Goal: Task Accomplishment & Management: Manage account settings

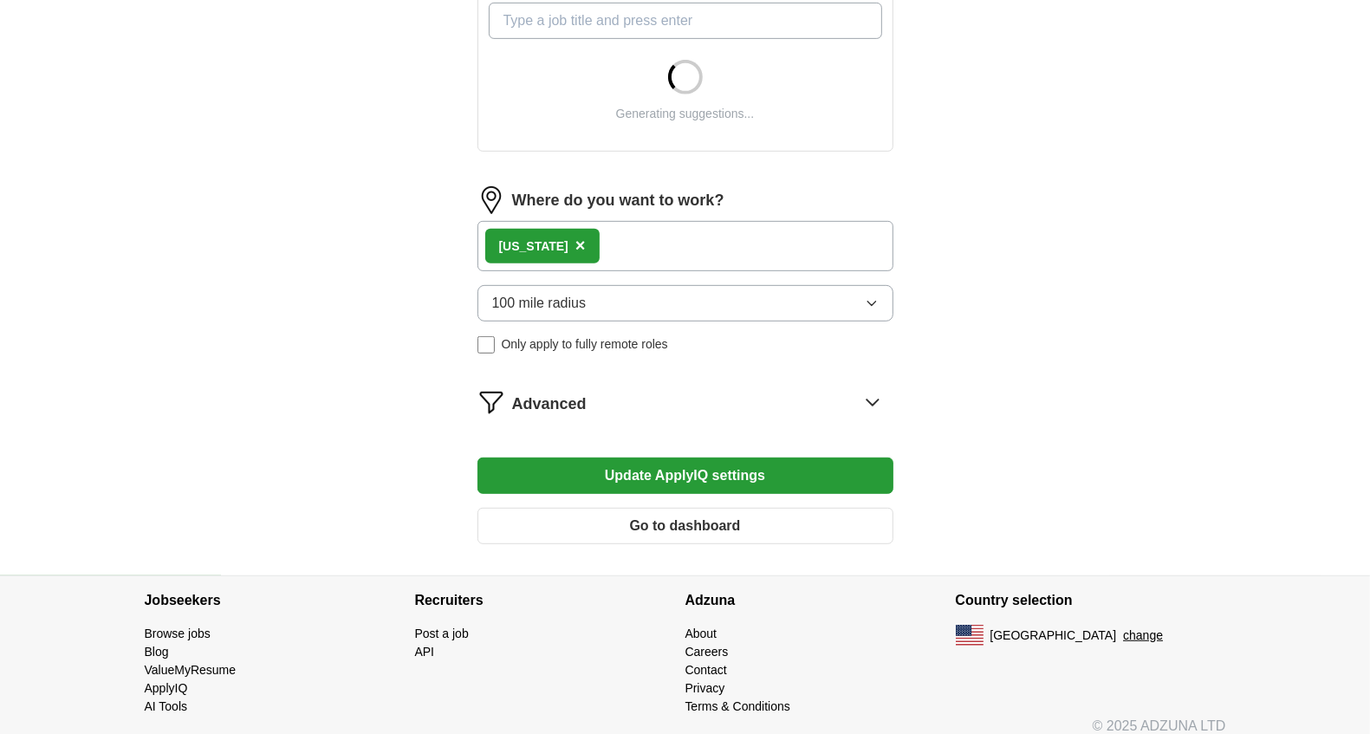
scroll to position [659, 0]
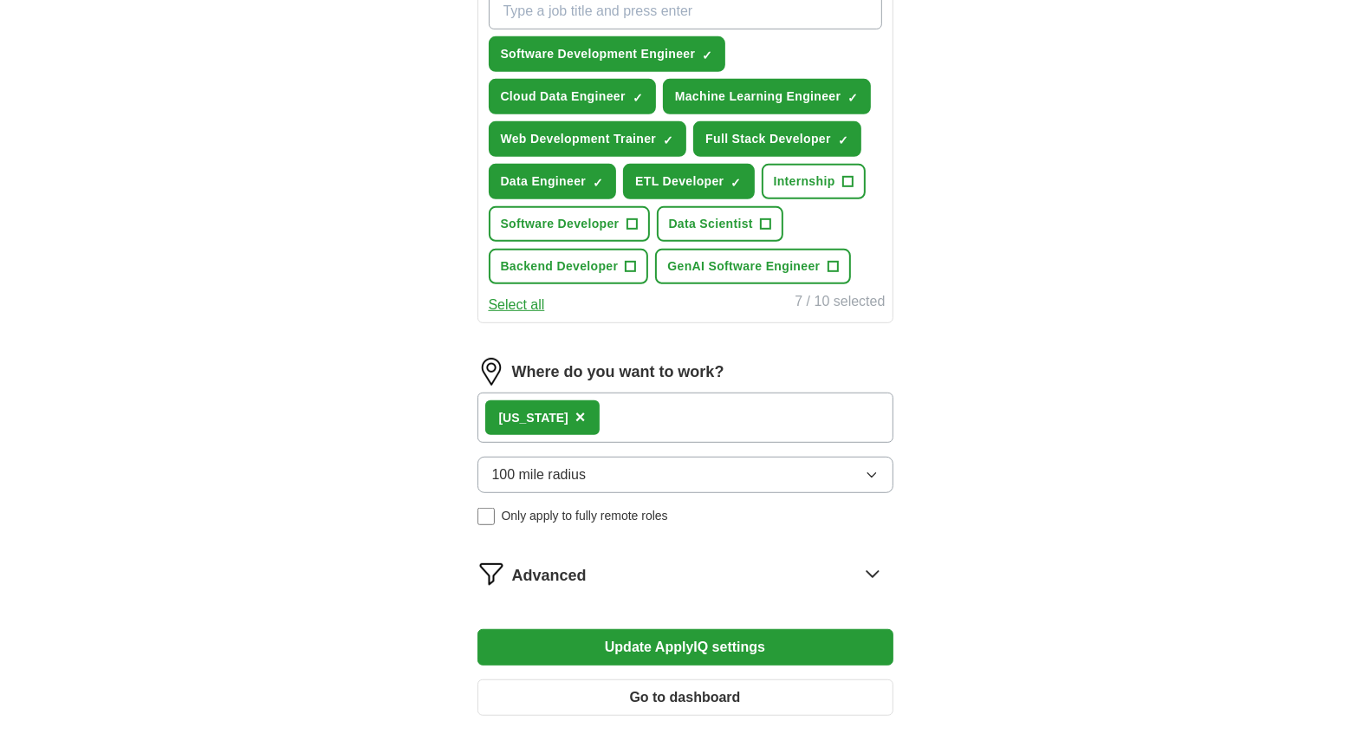
click at [743, 646] on button "Update ApplyIQ settings" at bounding box center [685, 647] width 416 height 36
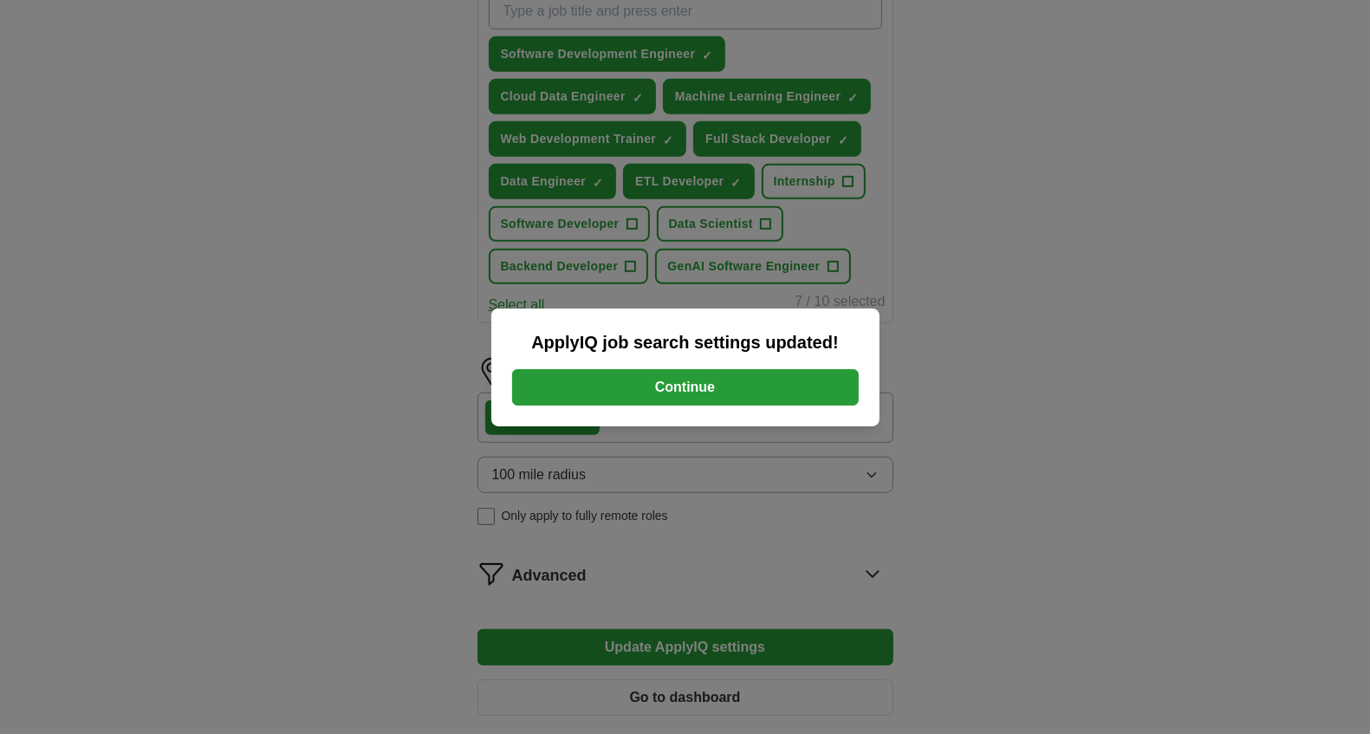
click at [772, 390] on button "Continue" at bounding box center [685, 387] width 346 height 36
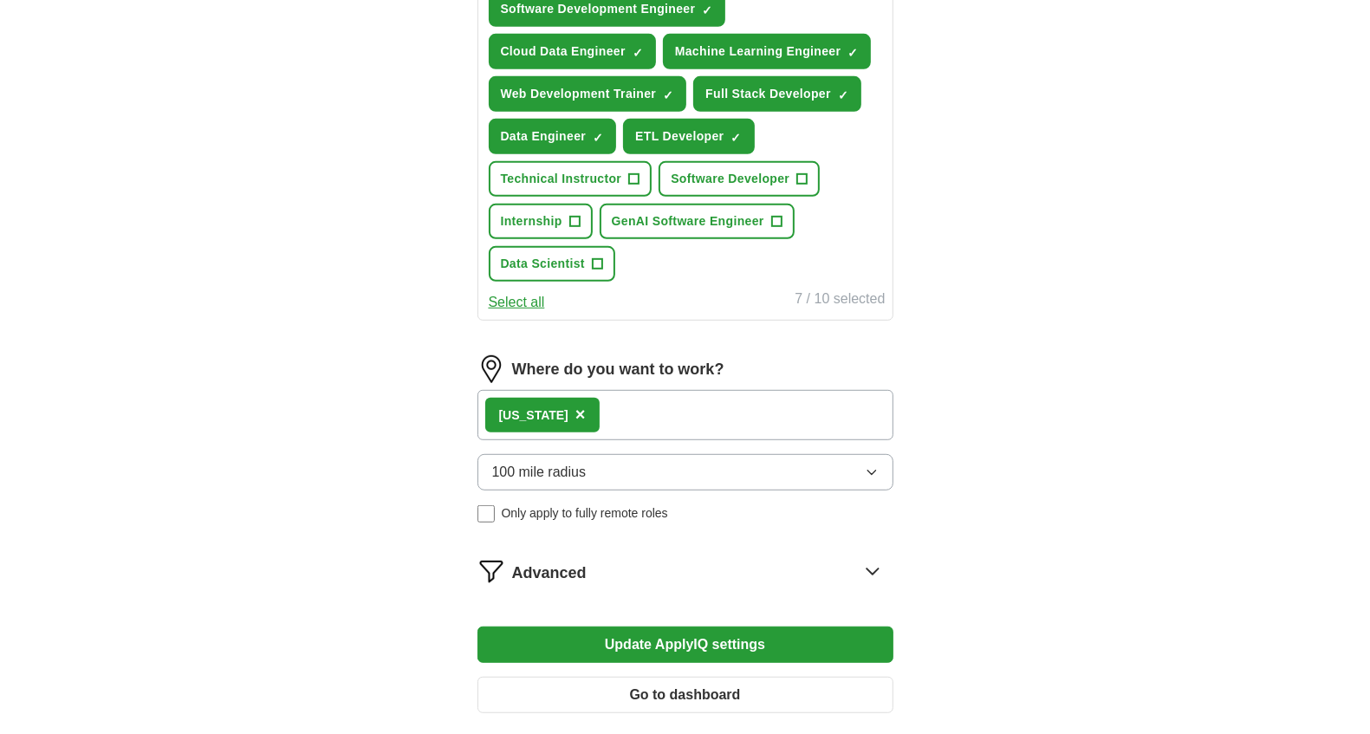
scroll to position [720, 0]
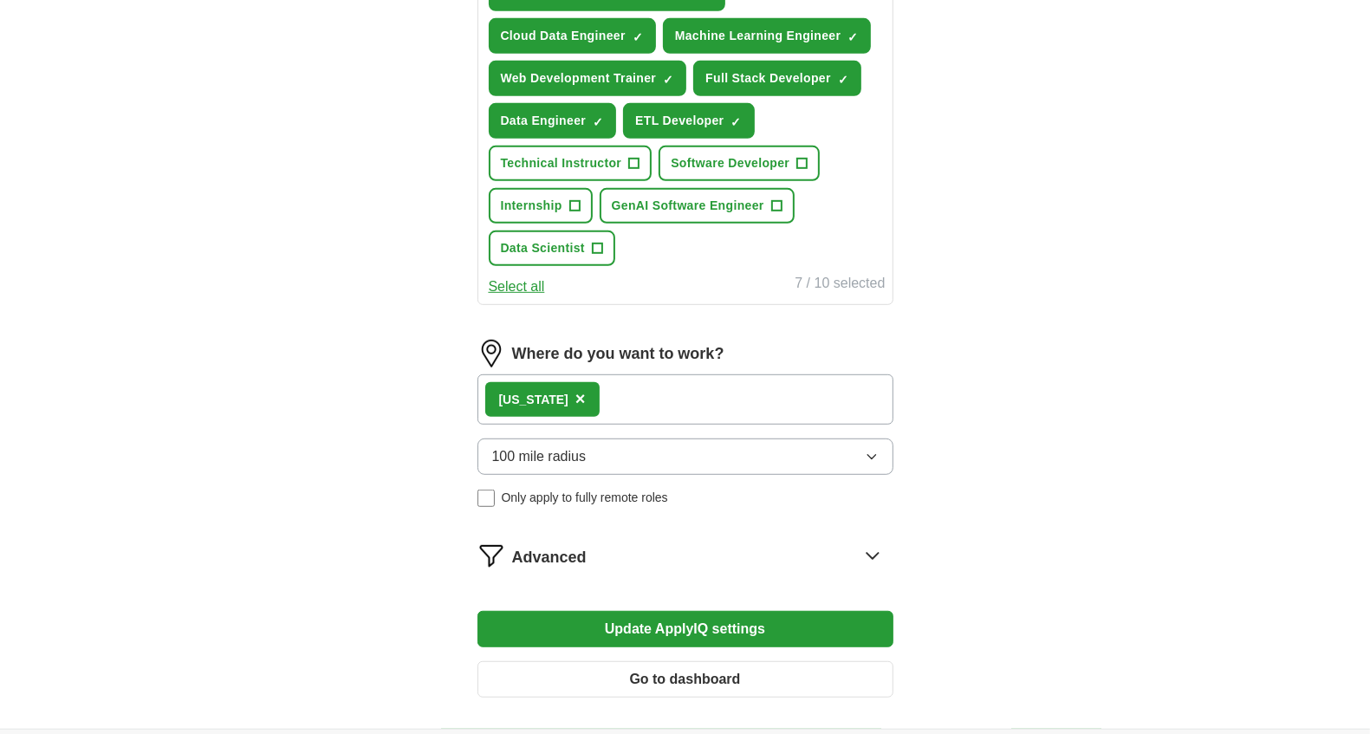
click at [716, 450] on button "100 mile radius" at bounding box center [685, 456] width 416 height 36
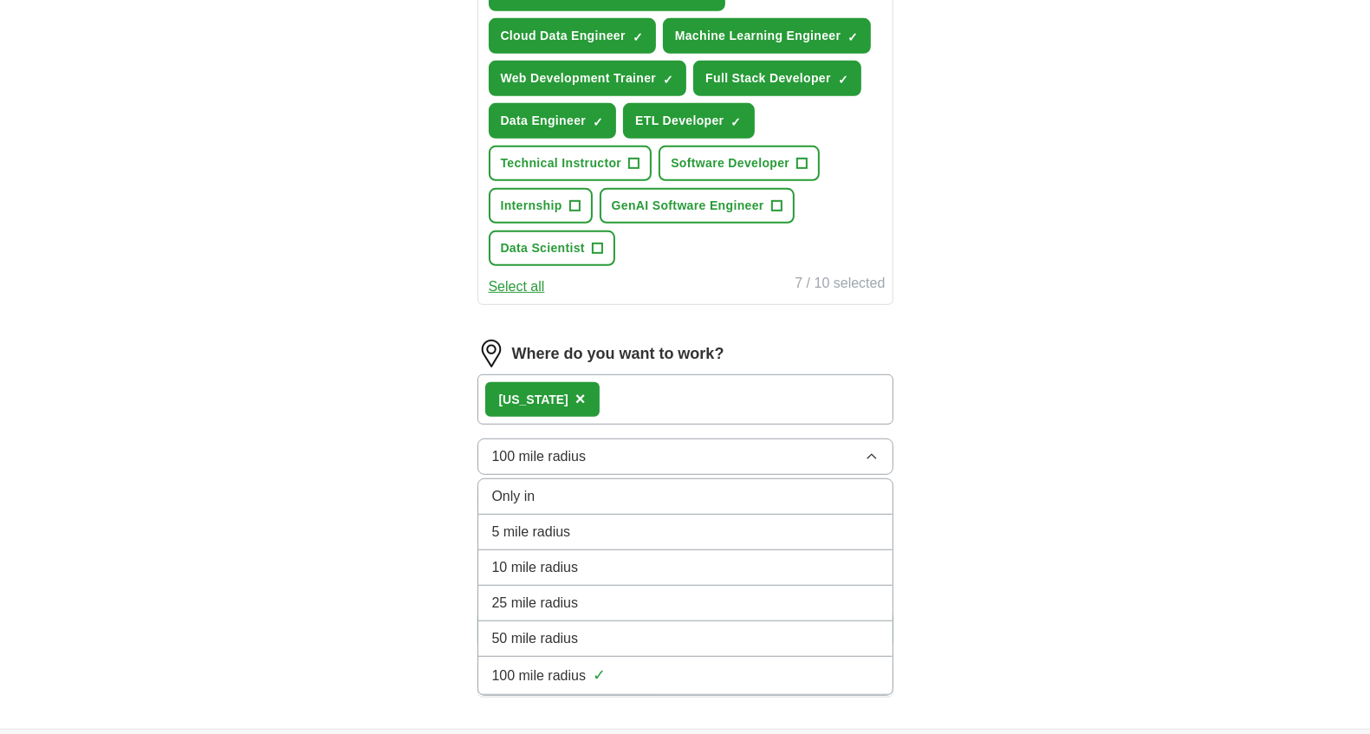
click at [693, 398] on div "Massachusetts ×" at bounding box center [685, 399] width 416 height 50
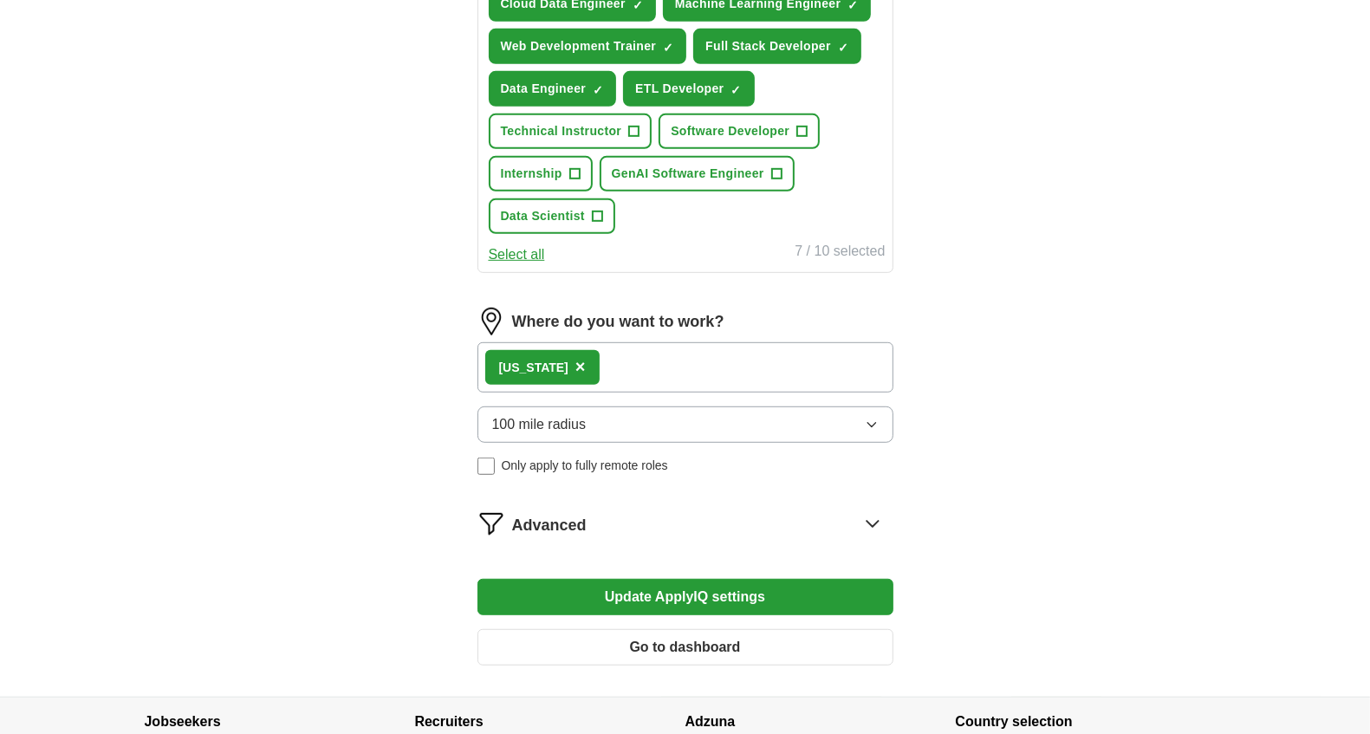
scroll to position [759, 0]
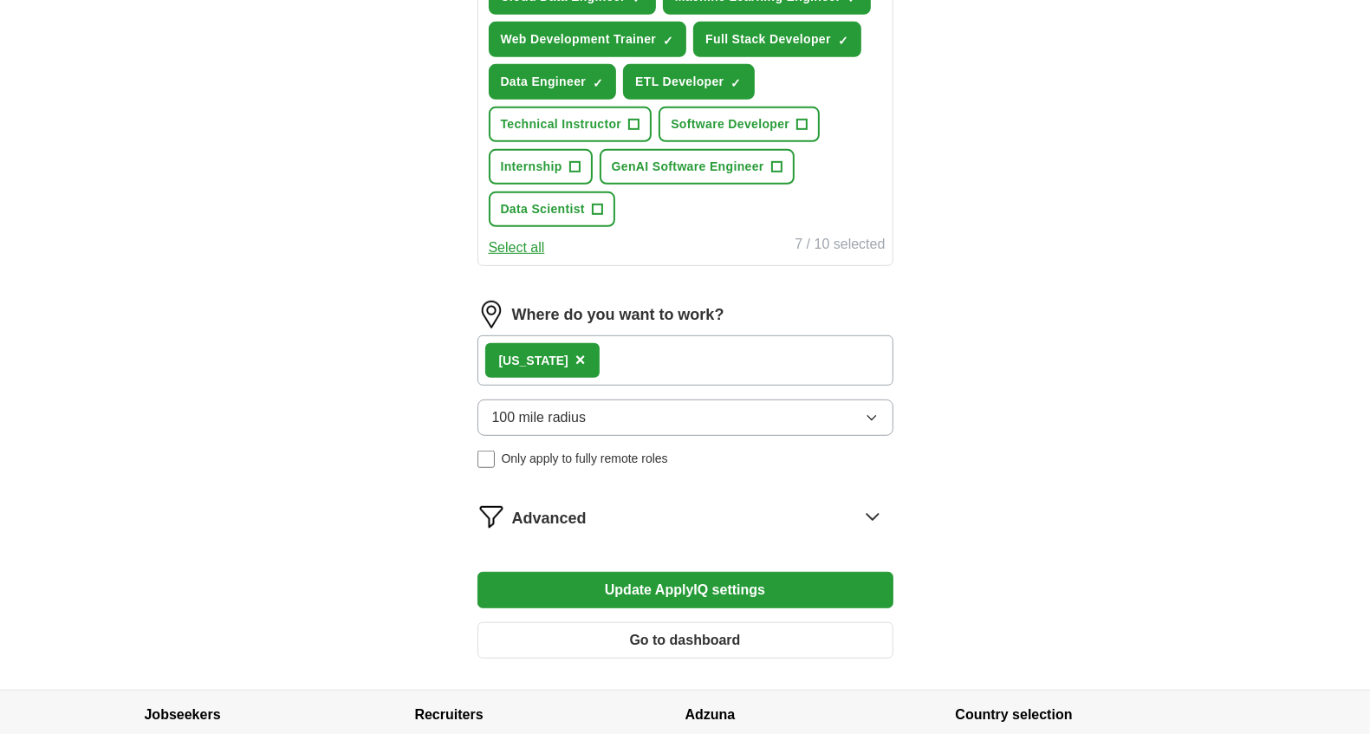
click at [586, 356] on span "×" at bounding box center [580, 359] width 10 height 19
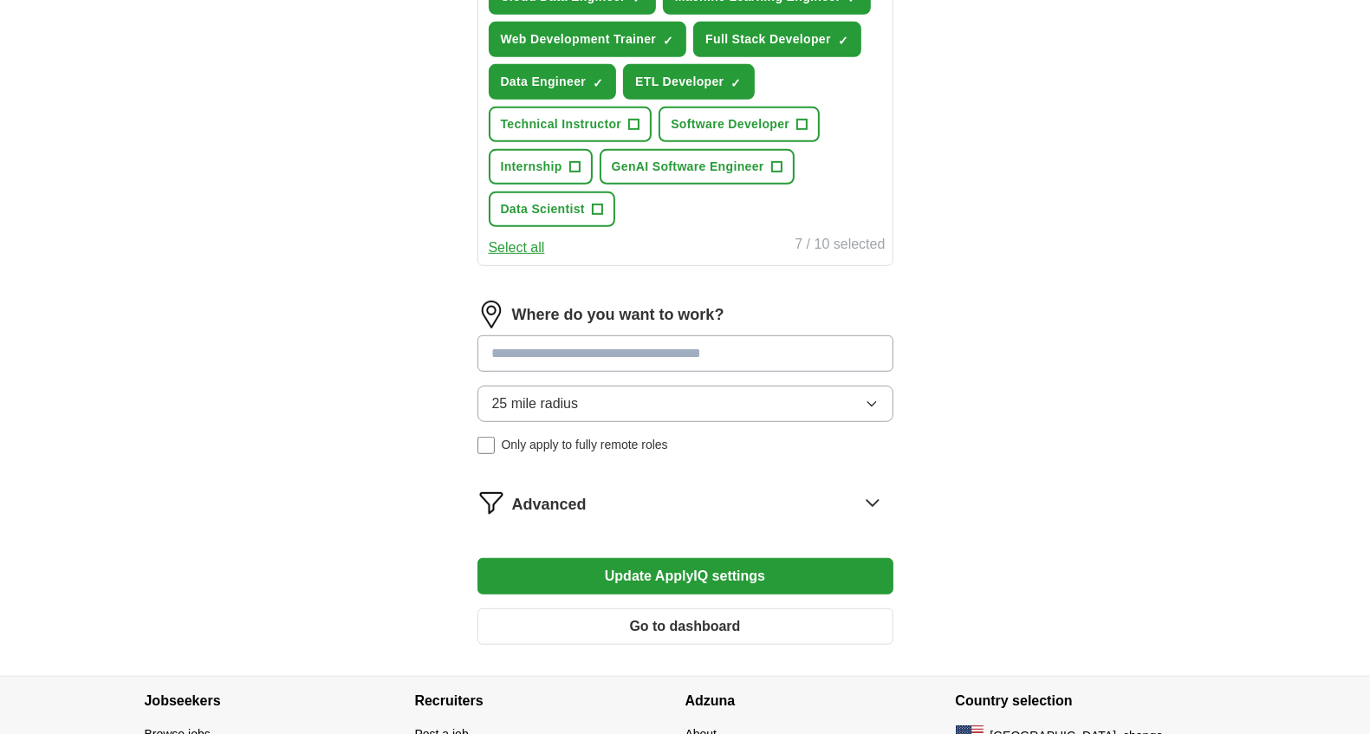
click at [630, 353] on input at bounding box center [685, 353] width 416 height 36
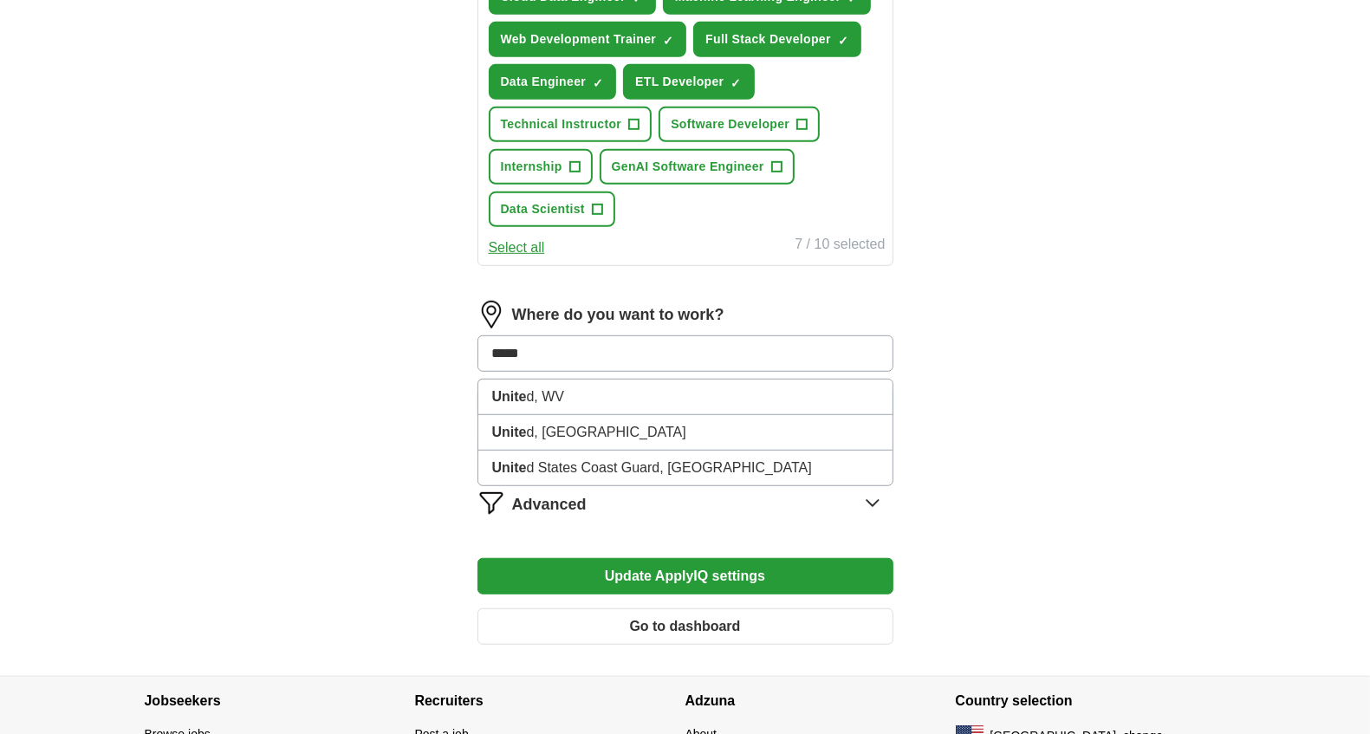
type input "******"
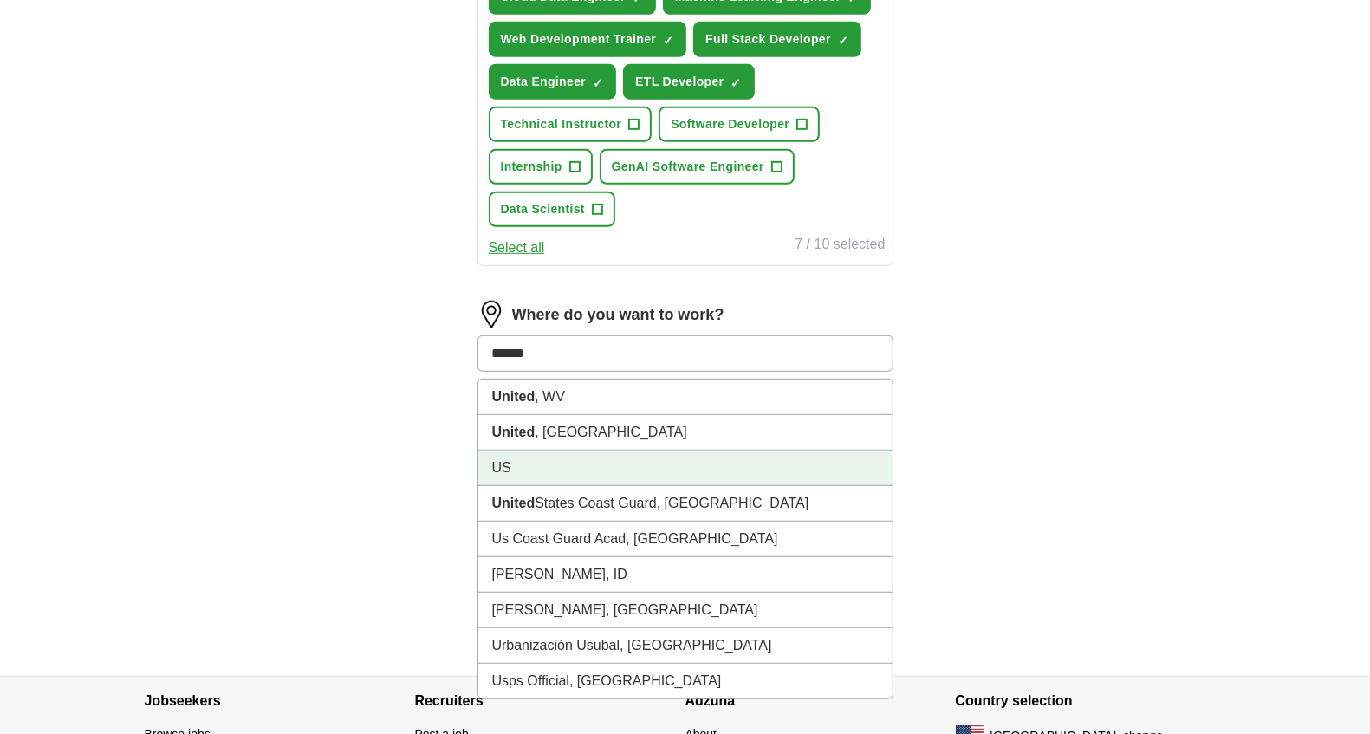
click at [639, 460] on li "US" at bounding box center [685, 468] width 414 height 36
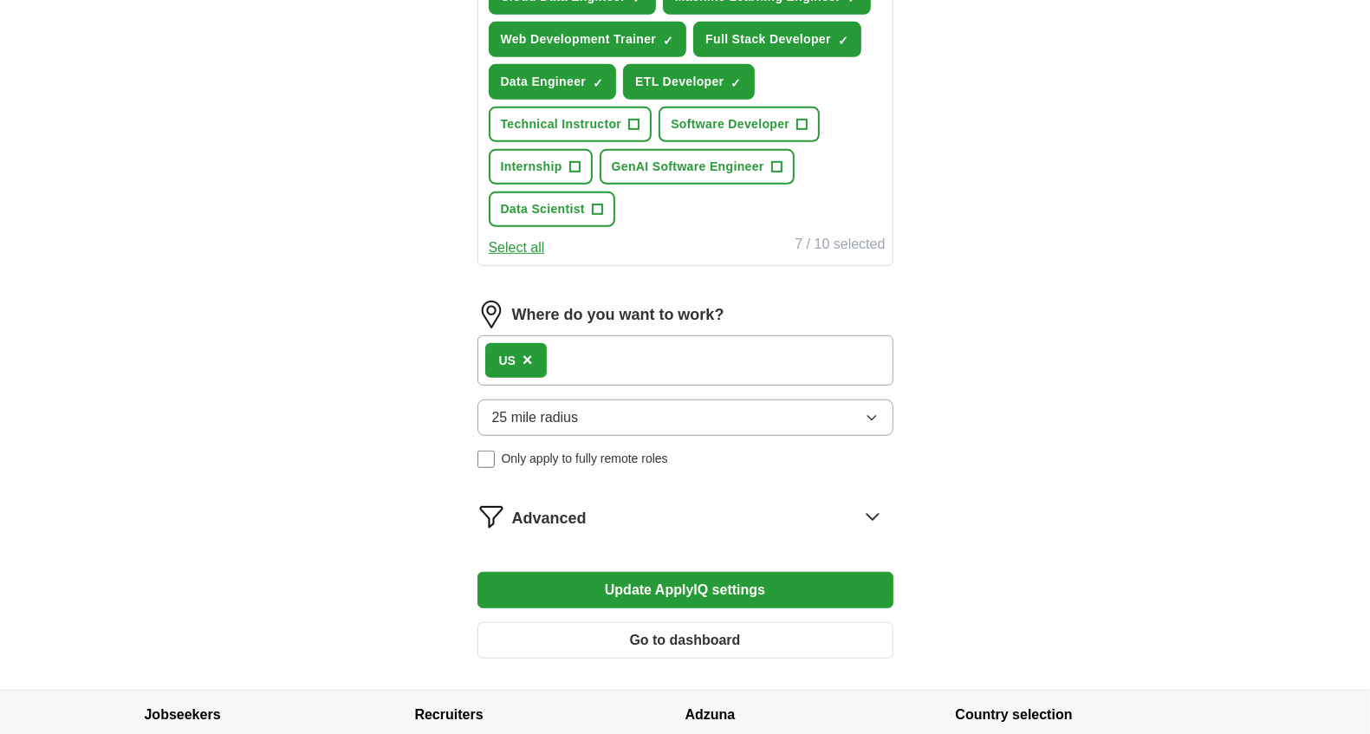
click at [744, 420] on button "25 mile radius" at bounding box center [685, 417] width 416 height 36
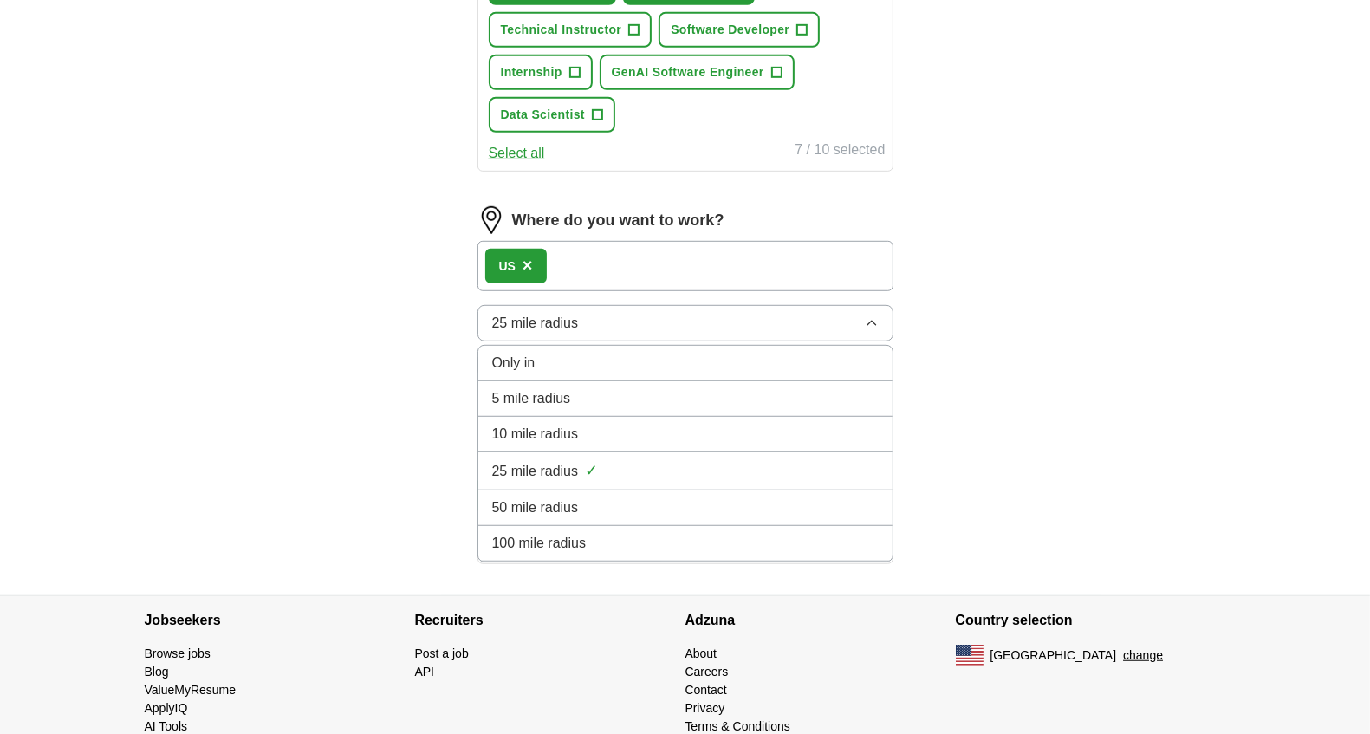
scroll to position [858, 0]
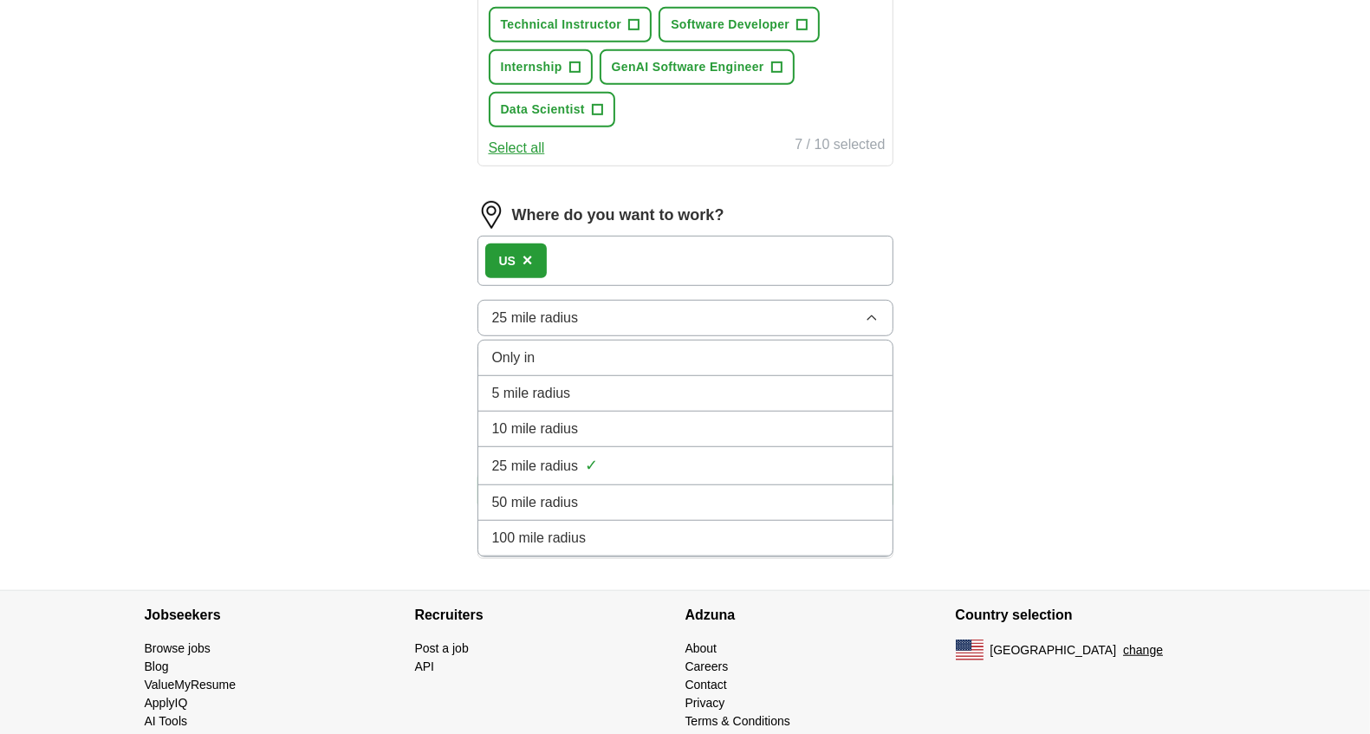
click at [647, 356] on div "Only in" at bounding box center [685, 357] width 386 height 21
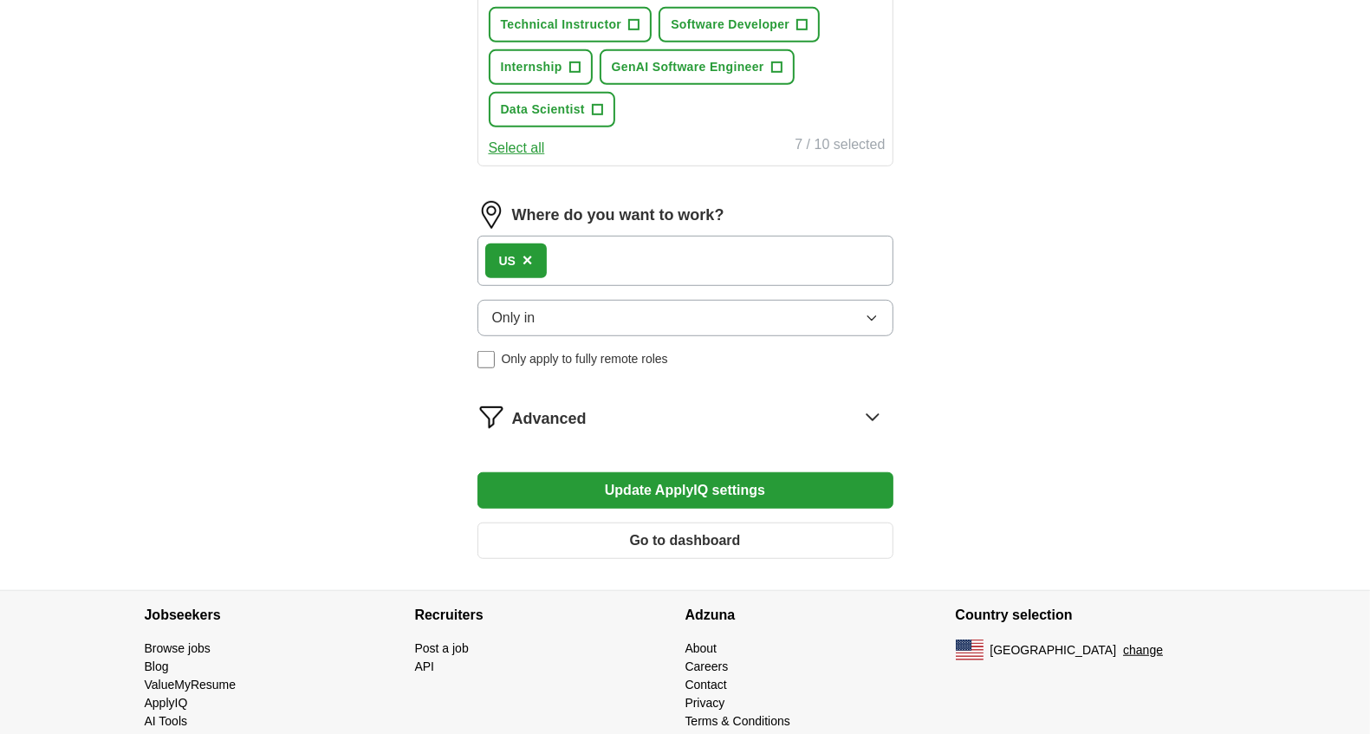
click at [622, 489] on button "Update ApplyIQ settings" at bounding box center [685, 490] width 416 height 36
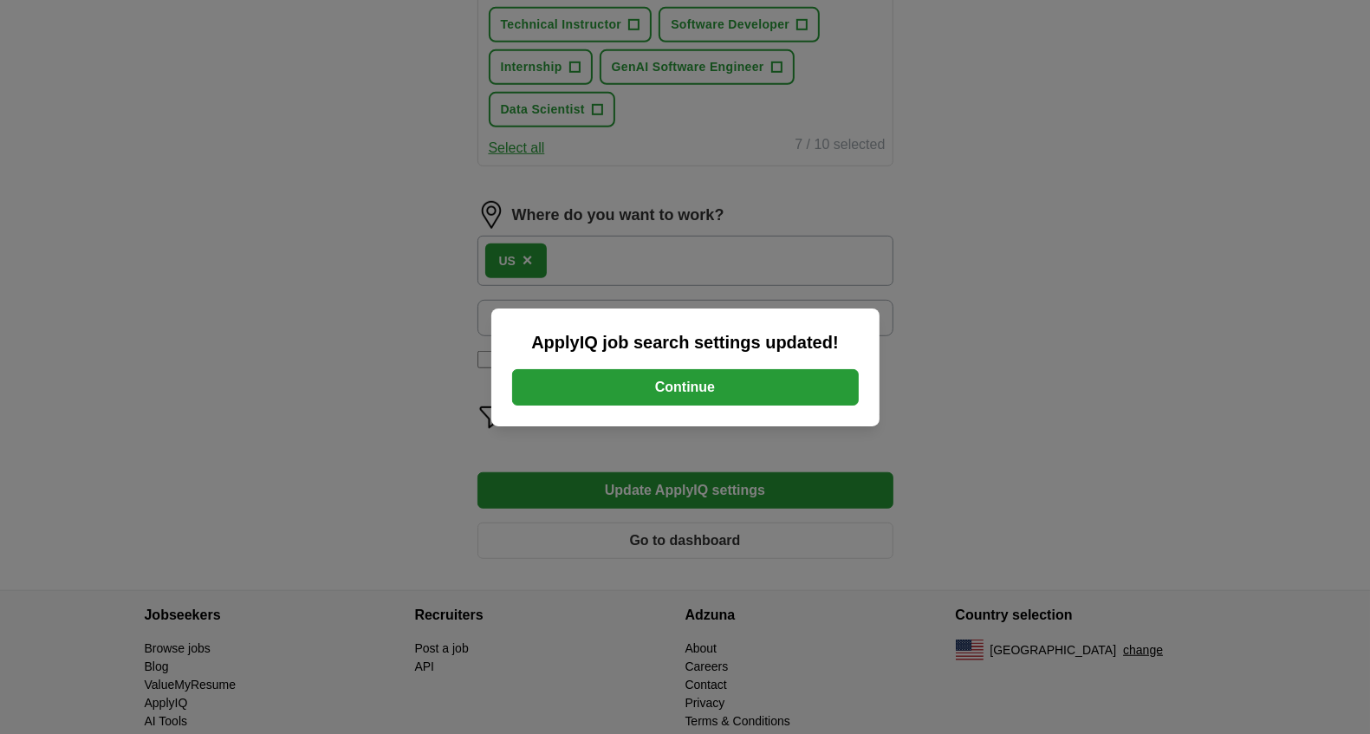
click at [681, 396] on button "Continue" at bounding box center [685, 387] width 346 height 36
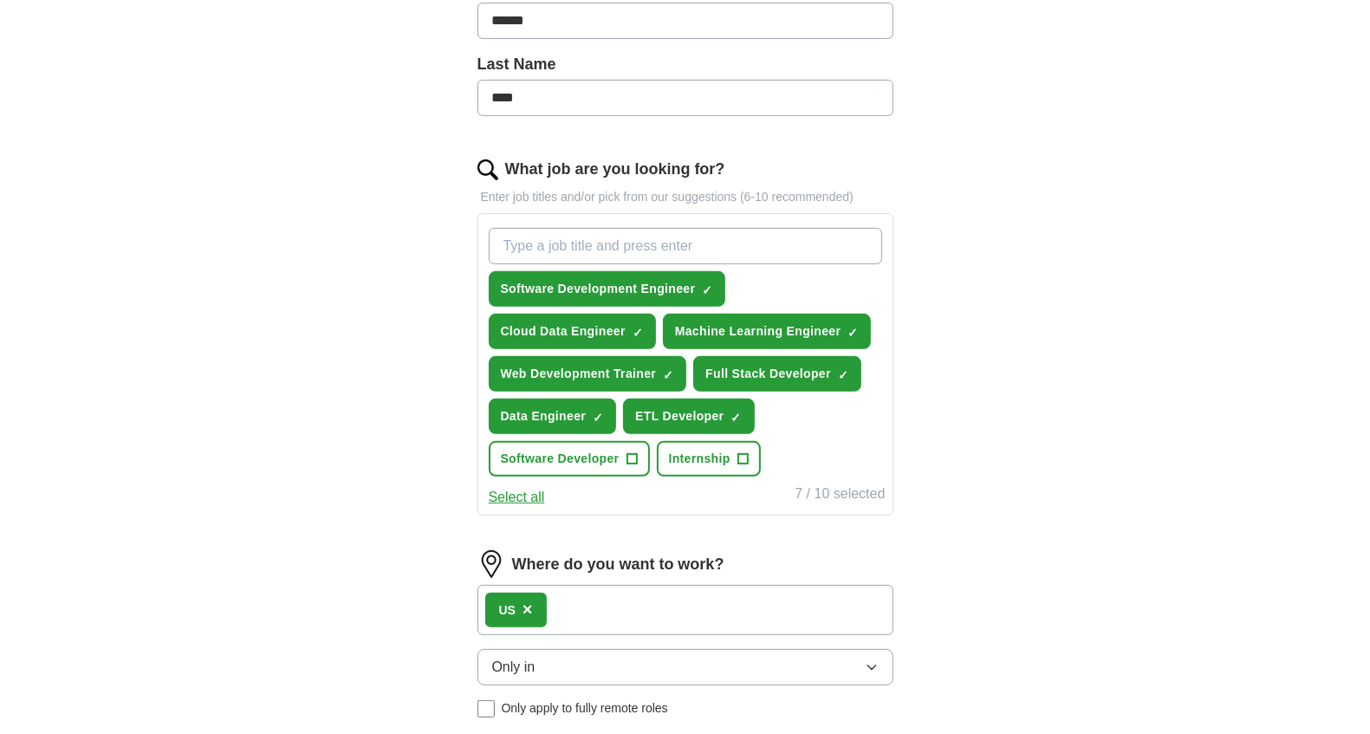
scroll to position [431, 0]
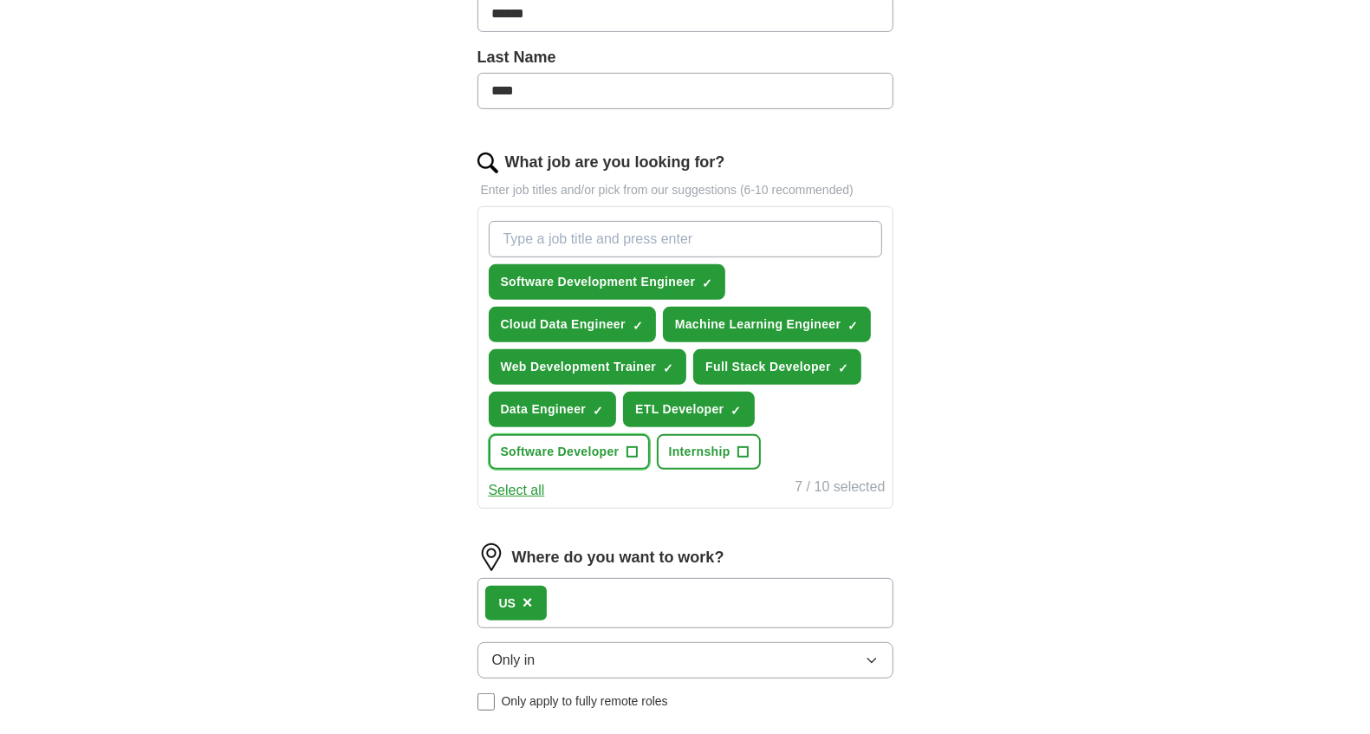
click at [612, 444] on span "Software Developer" at bounding box center [560, 452] width 119 height 18
click at [695, 447] on span "Internship" at bounding box center [700, 452] width 62 height 18
click at [616, 232] on input "What job are you looking for?" at bounding box center [685, 239] width 393 height 36
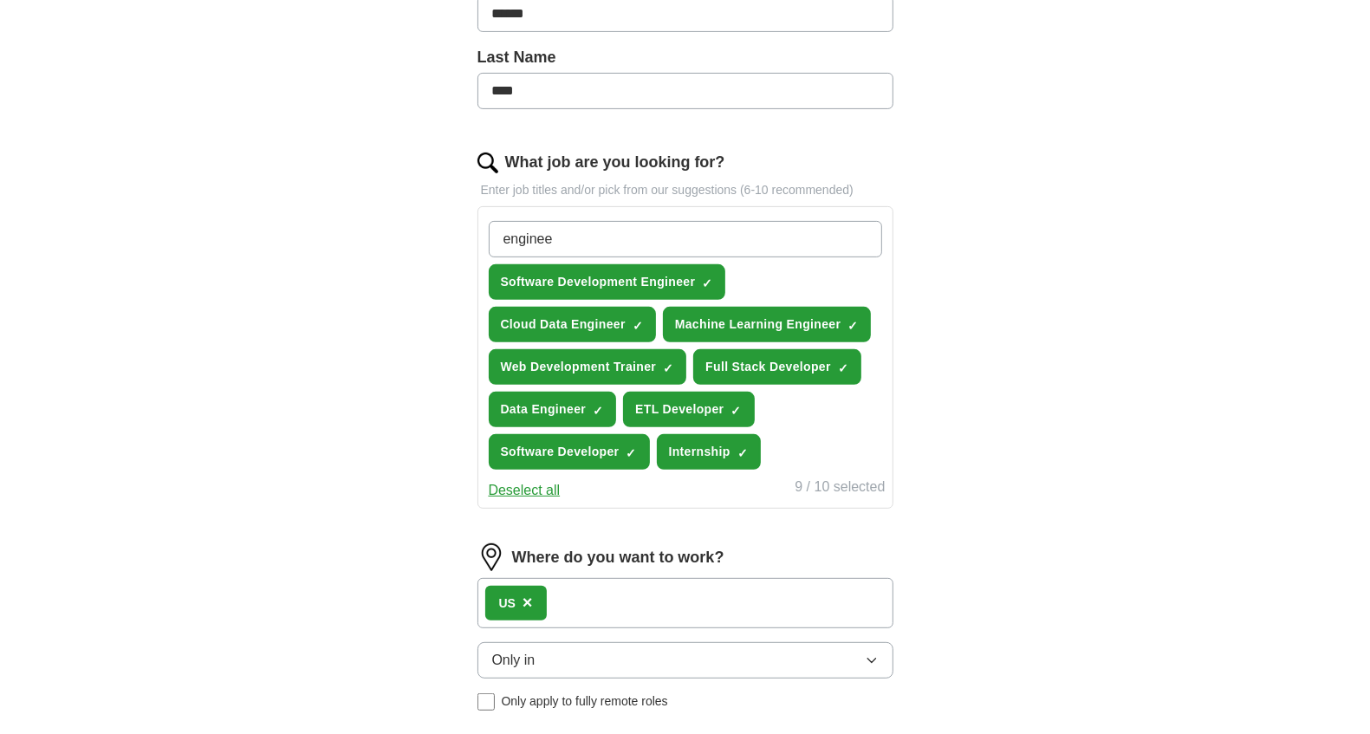
type input "engineer"
type input "genai"
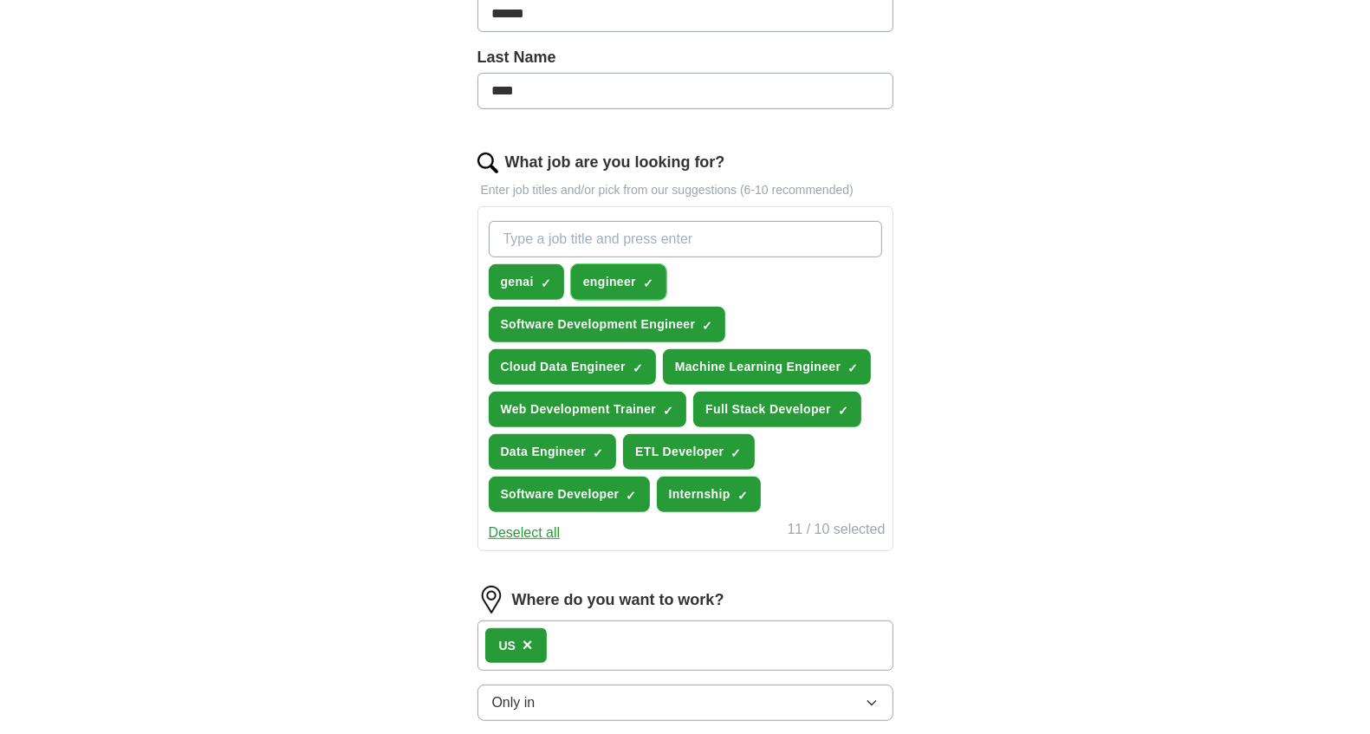
click at [0, 0] on span "×" at bounding box center [0, 0] width 0 height 0
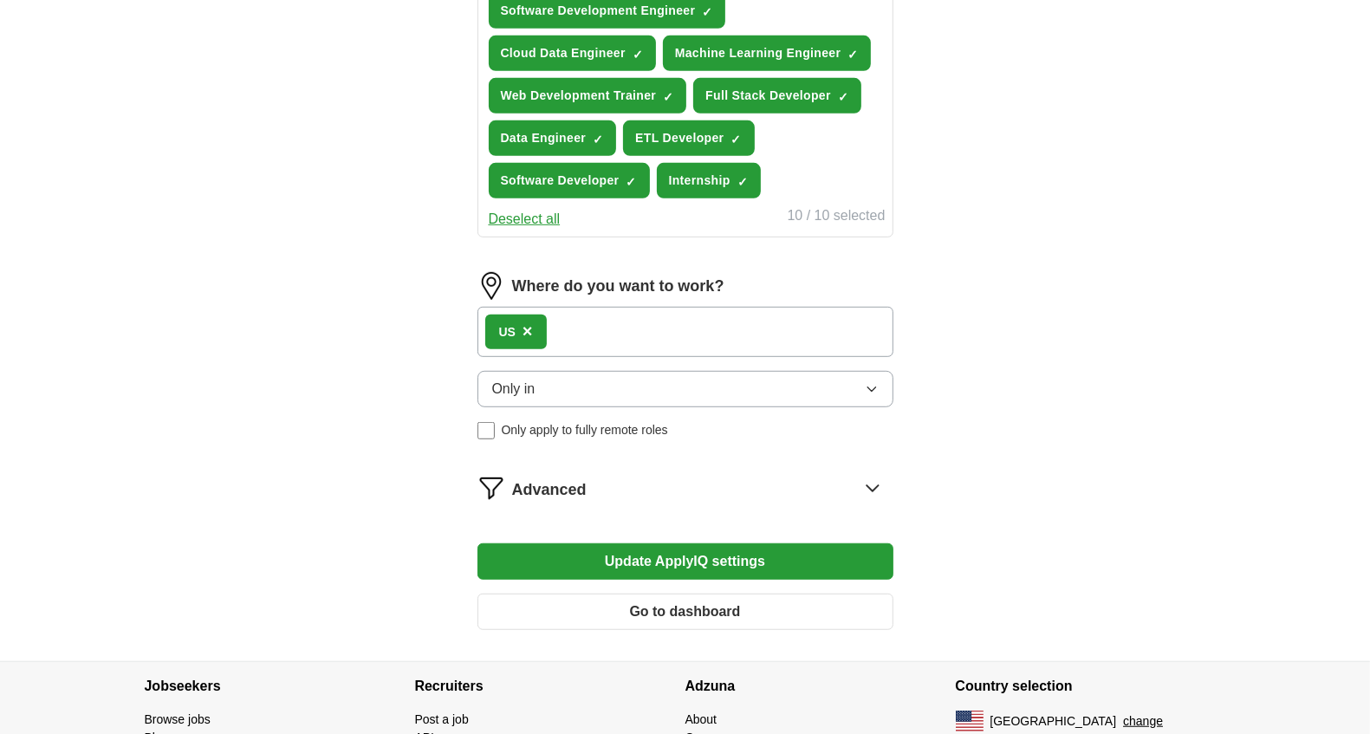
scroll to position [763, 0]
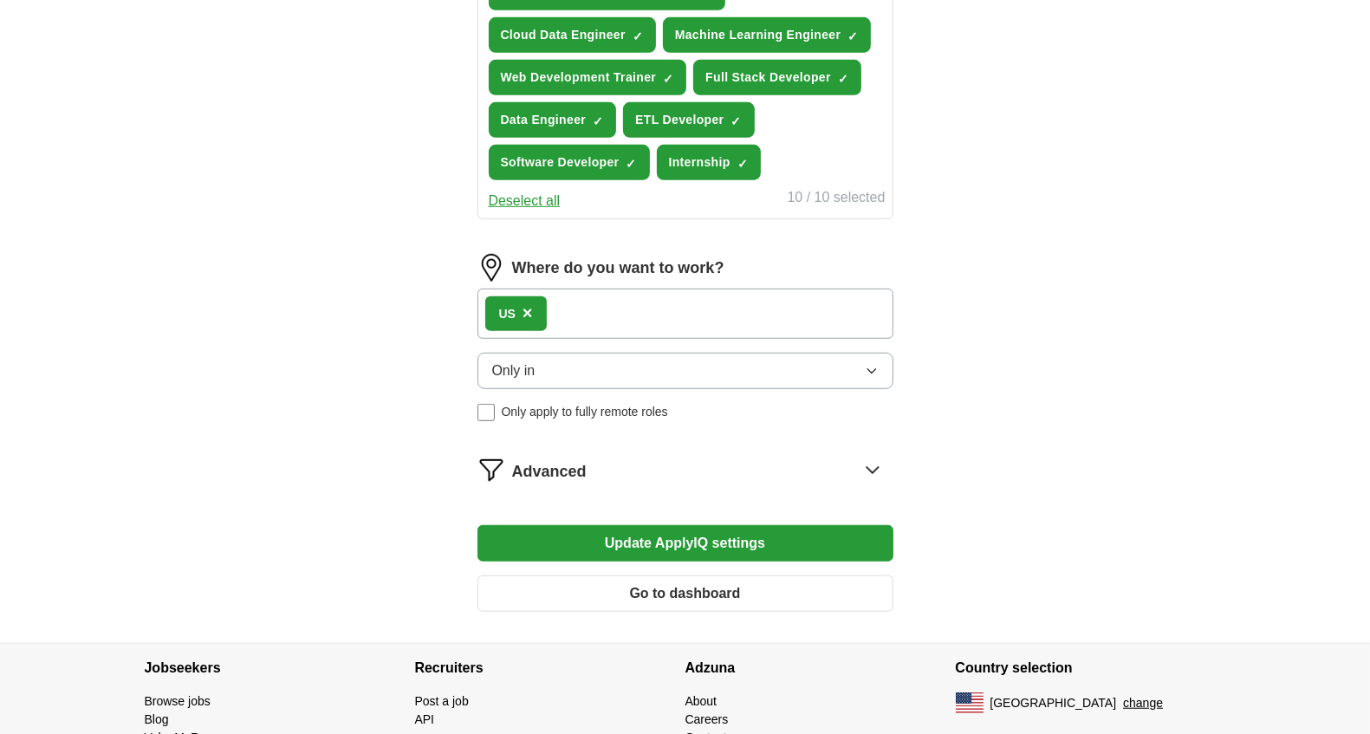
click at [632, 461] on div "Advanced" at bounding box center [702, 470] width 381 height 28
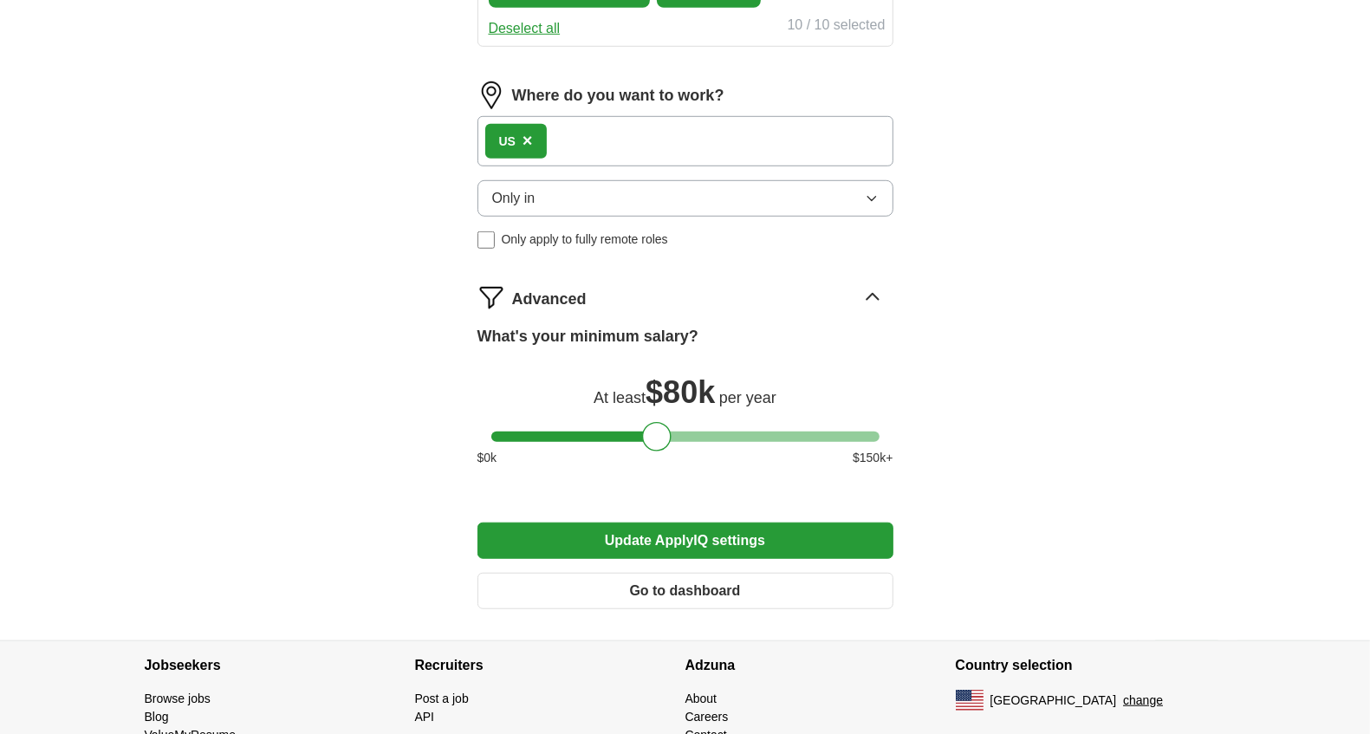
scroll to position [950, 0]
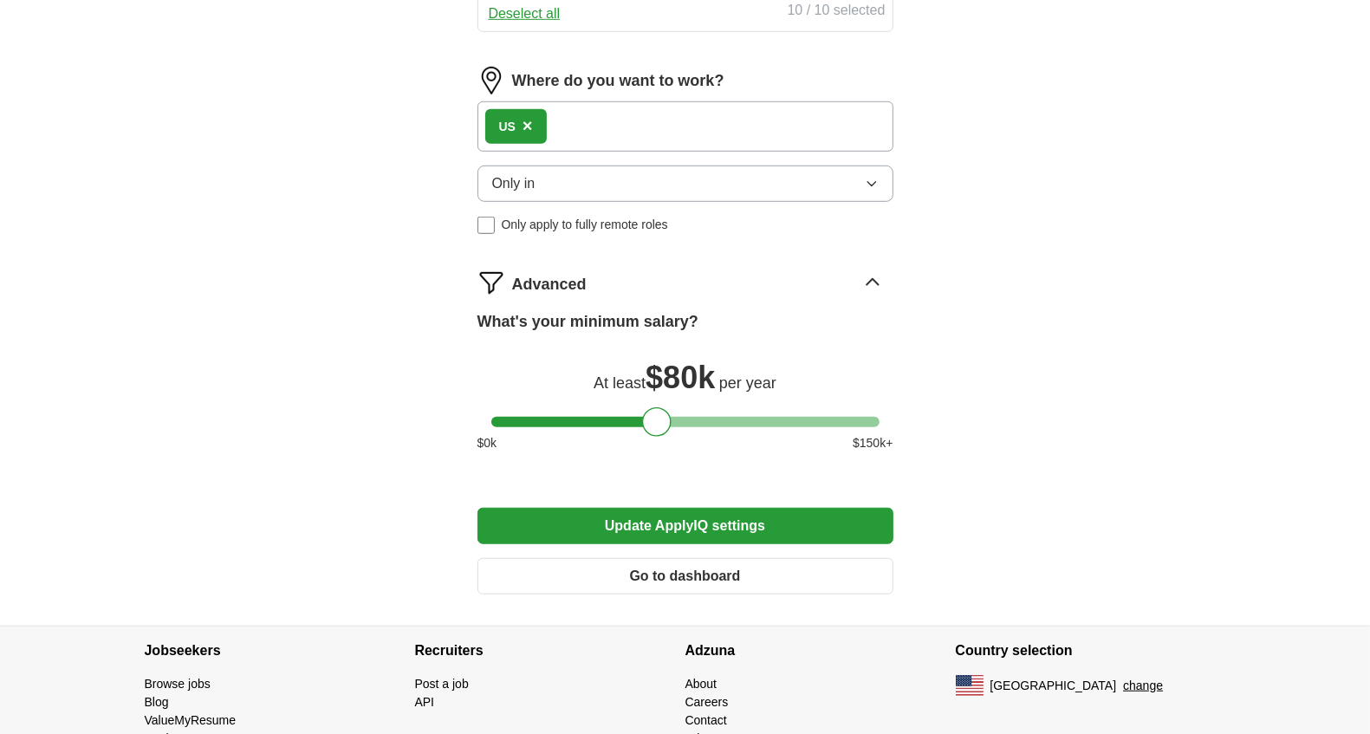
click at [661, 526] on button "Update ApplyIQ settings" at bounding box center [685, 526] width 416 height 36
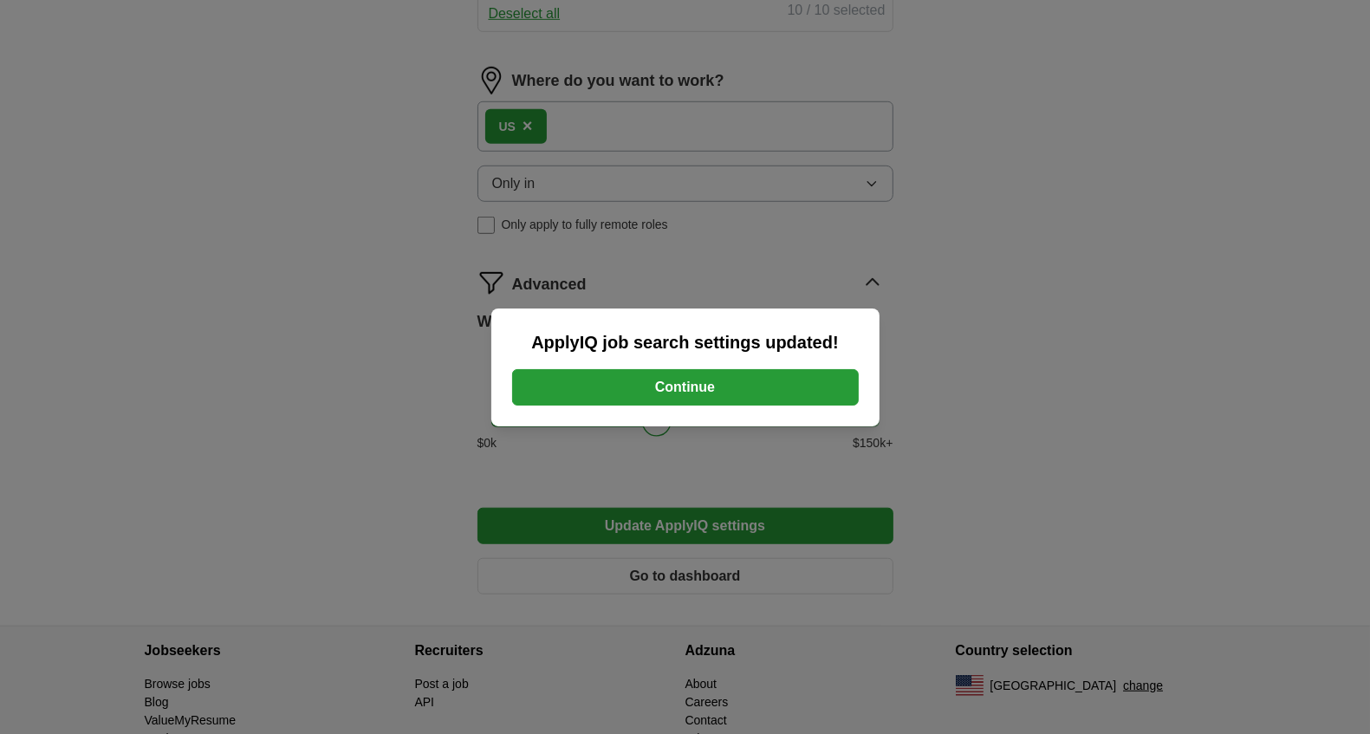
click at [702, 384] on button "Continue" at bounding box center [685, 387] width 346 height 36
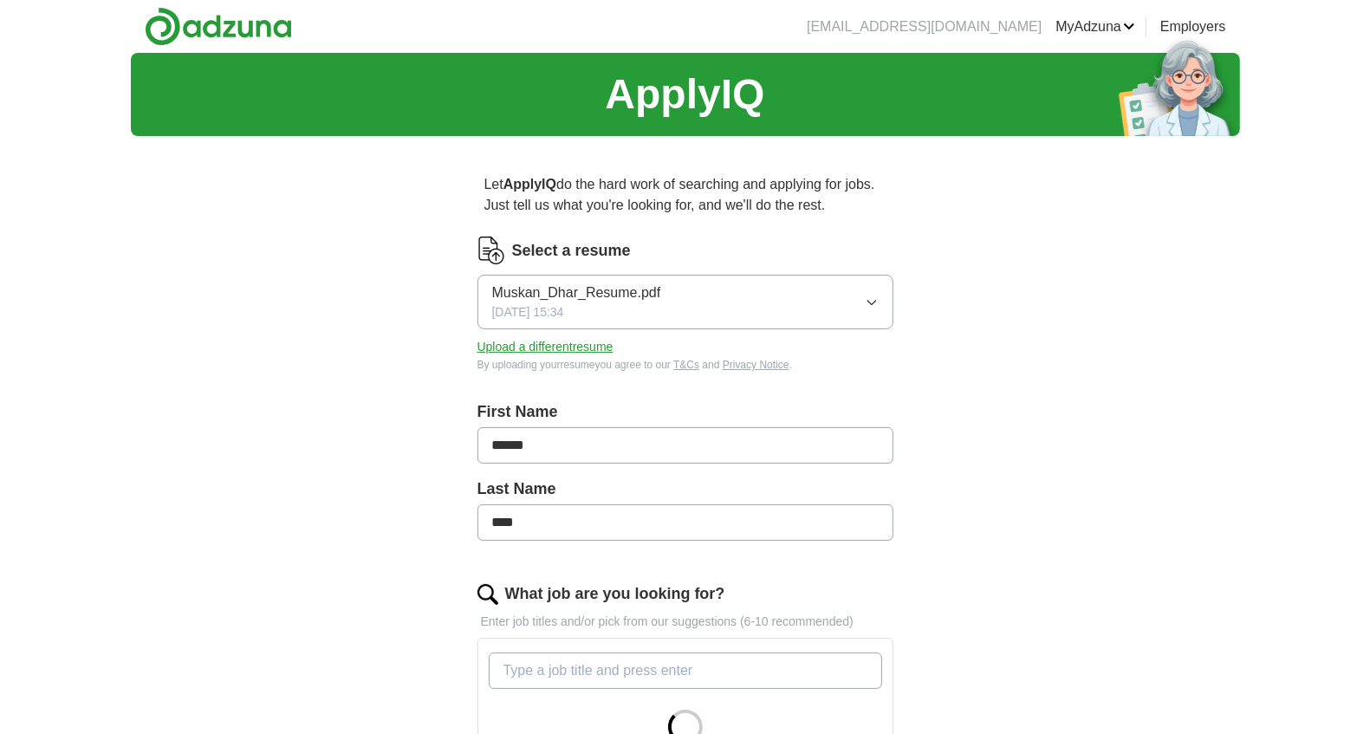
click at [602, 347] on button "Upload a different resume" at bounding box center [545, 347] width 136 height 18
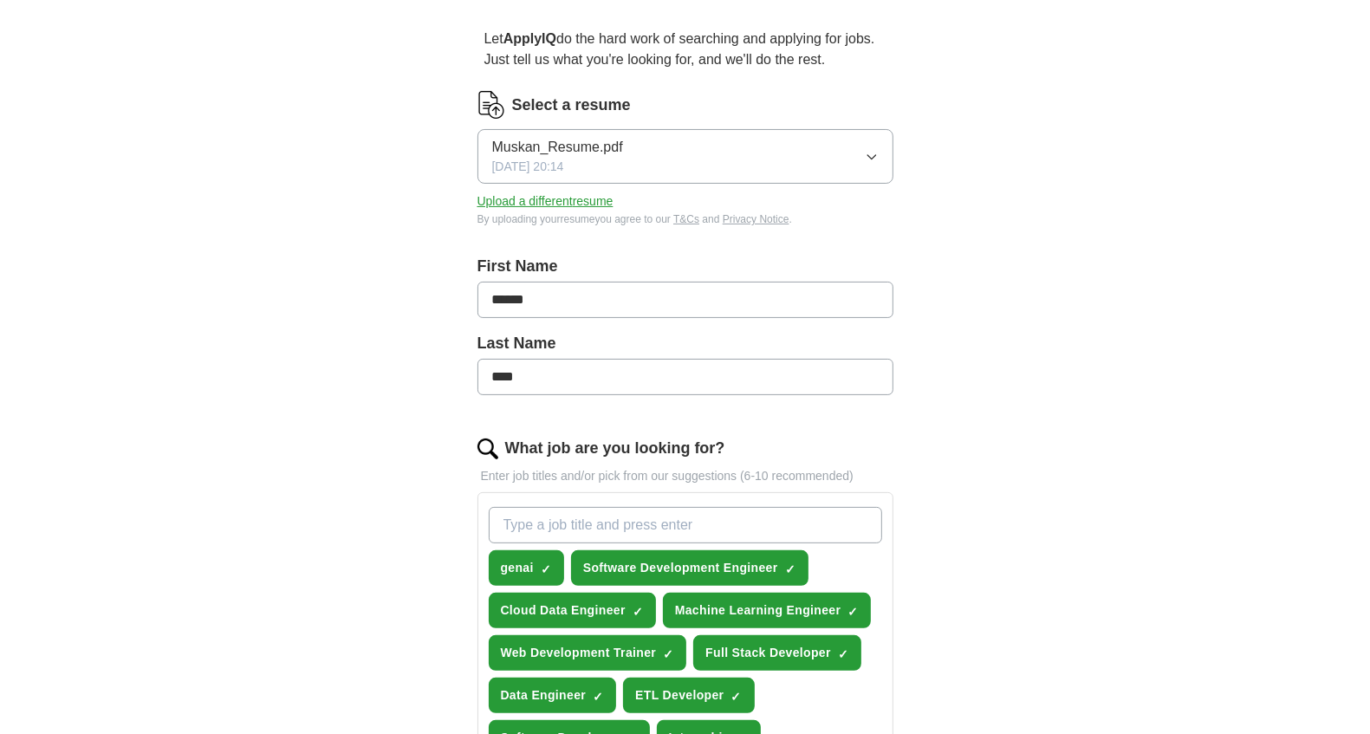
scroll to position [271, 0]
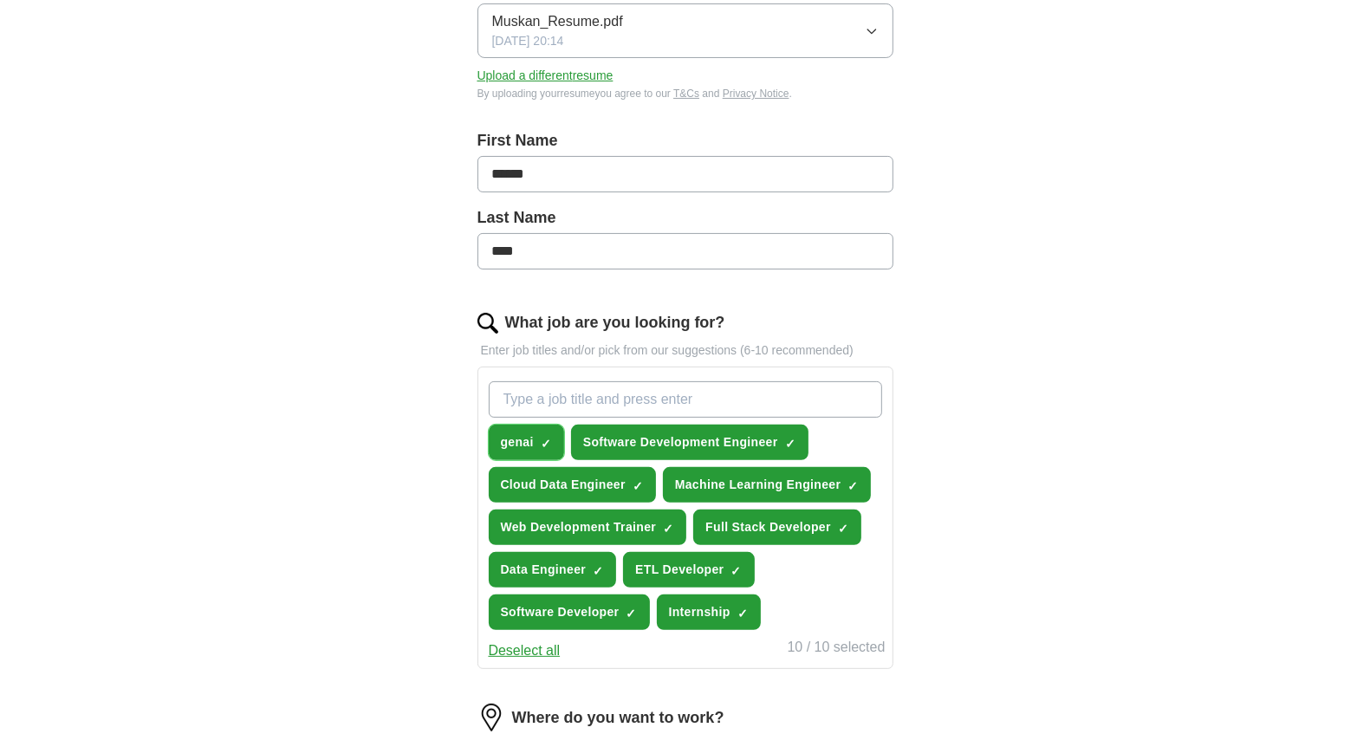
click at [0, 0] on span "×" at bounding box center [0, 0] width 0 height 0
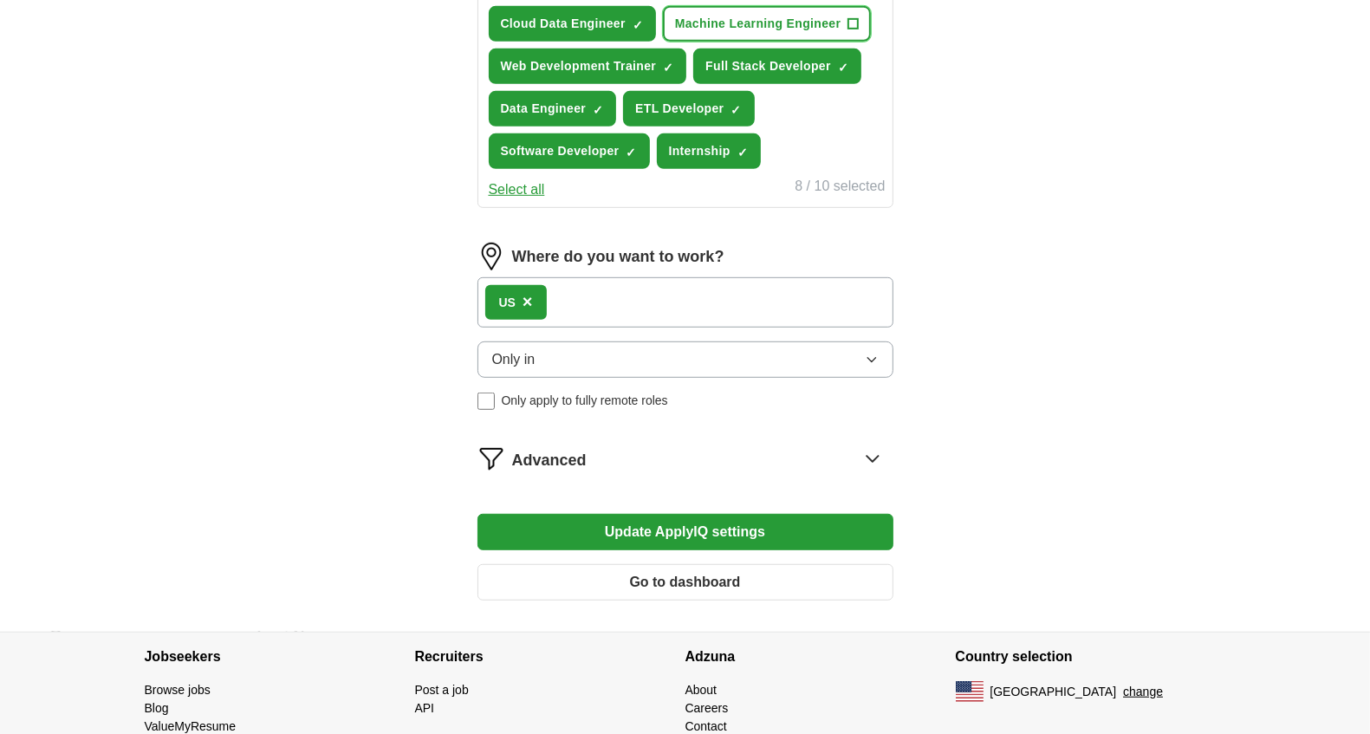
scroll to position [733, 0]
click at [601, 447] on div "Advanced" at bounding box center [702, 458] width 381 height 28
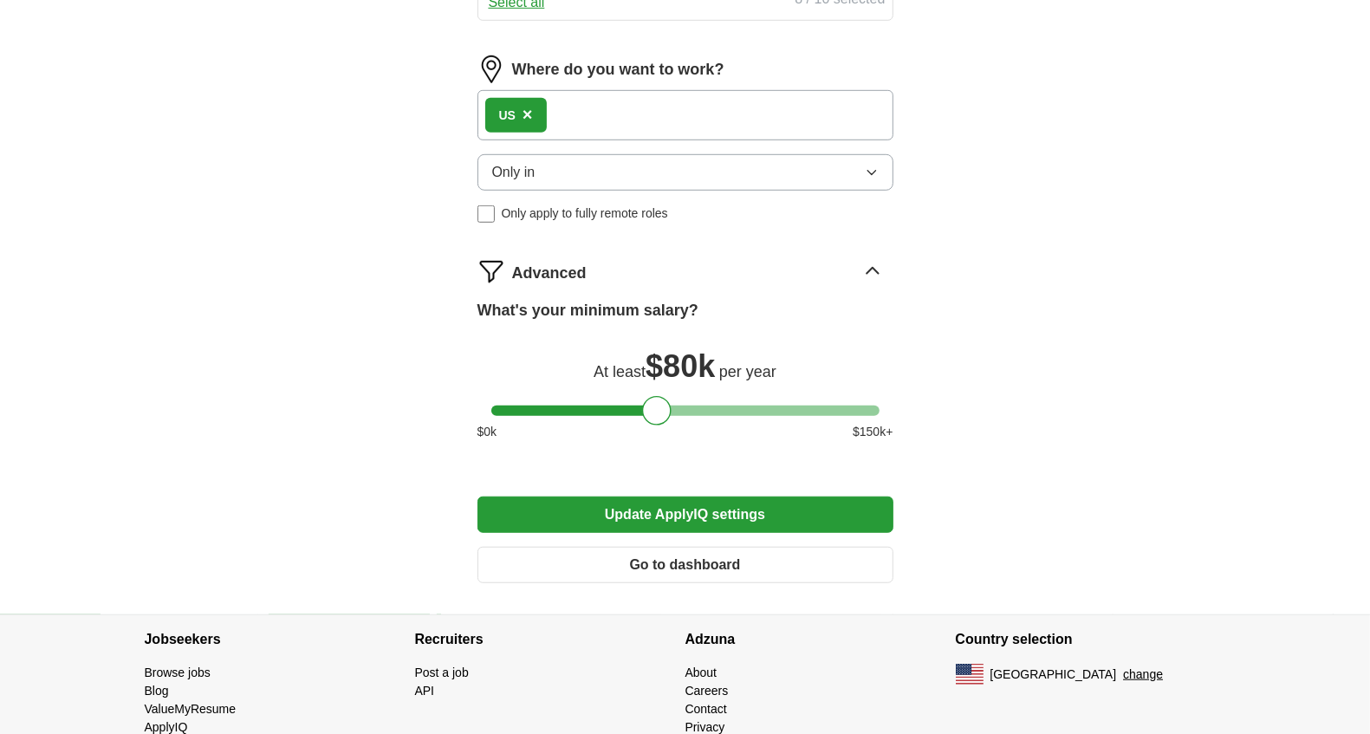
scroll to position [928, 0]
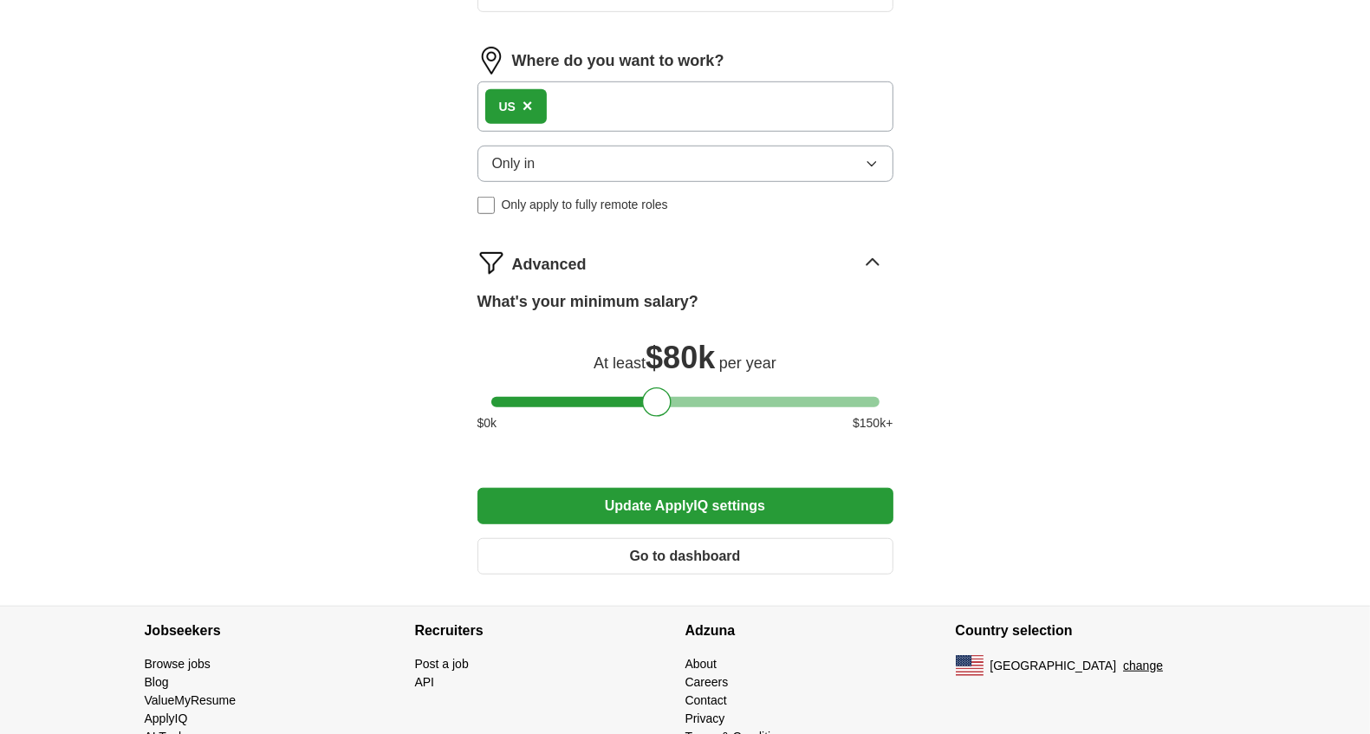
click at [658, 505] on button "Update ApplyIQ settings" at bounding box center [685, 506] width 416 height 36
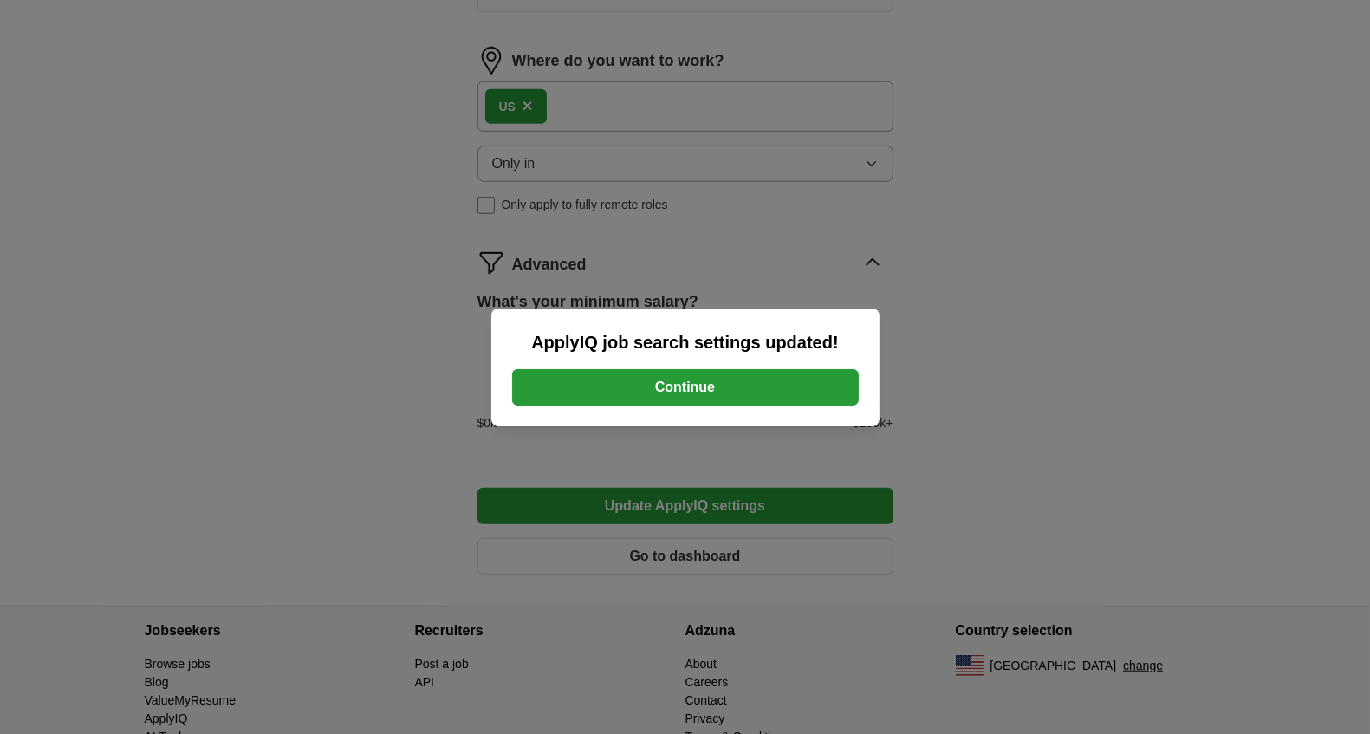
click at [690, 391] on button "Continue" at bounding box center [685, 387] width 346 height 36
